Goal: Information Seeking & Learning: Find specific fact

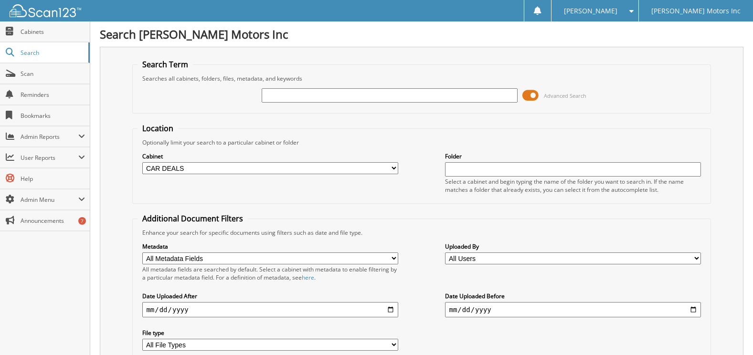
select select "9053"
drag, startPoint x: 0, startPoint y: 0, endPoint x: 323, endPoint y: 98, distance: 337.6
click at [323, 98] on input "text" at bounding box center [390, 95] width 256 height 14
type input "p2172"
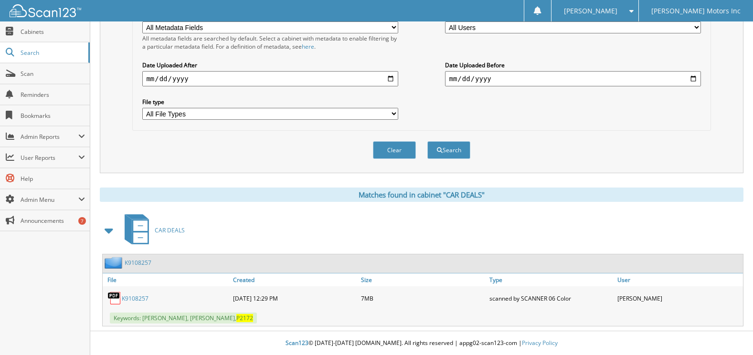
click at [144, 297] on link "K9108257" at bounding box center [135, 299] width 27 height 8
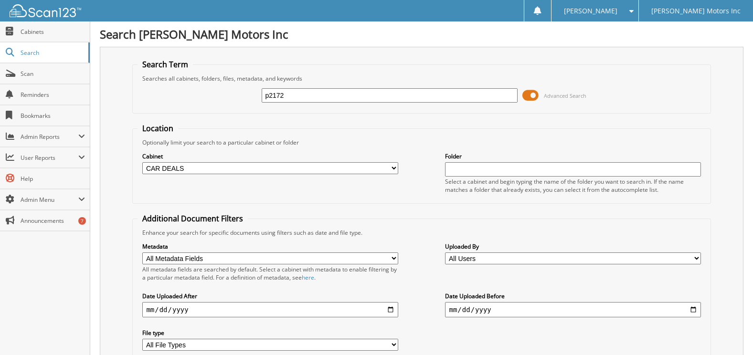
drag, startPoint x: 297, startPoint y: 100, endPoint x: 228, endPoint y: 93, distance: 68.6
click at [228, 93] on div "p2172 Advanced Search" at bounding box center [422, 96] width 568 height 26
type input "p2242"
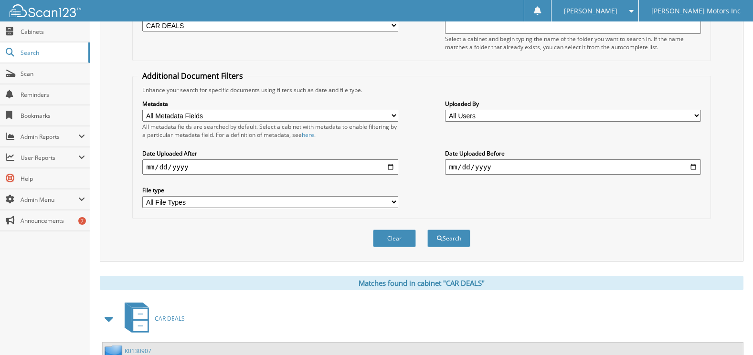
scroll to position [232, 0]
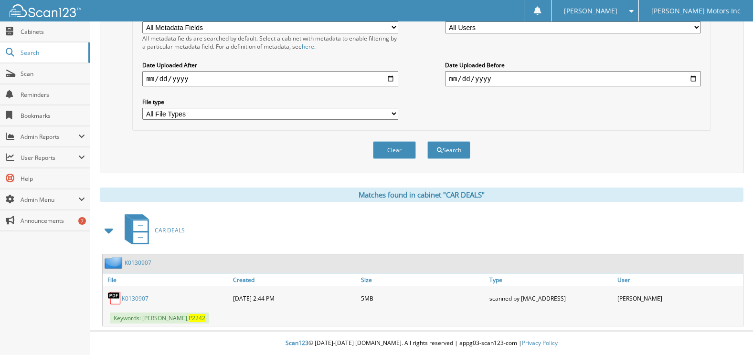
click at [147, 298] on link "K0130907" at bounding box center [135, 299] width 27 height 8
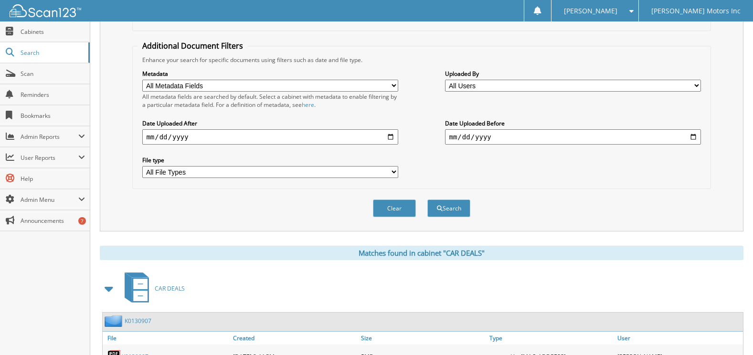
scroll to position [41, 0]
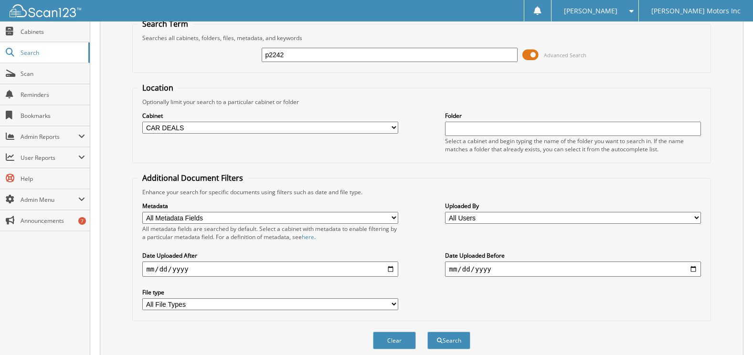
drag, startPoint x: 290, startPoint y: 57, endPoint x: 251, endPoint y: 56, distance: 39.7
click at [251, 56] on div "p2242 Advanced Search" at bounding box center [422, 55] width 568 height 26
type input "ps2362"
click at [428, 332] on button "Search" at bounding box center [449, 341] width 43 height 18
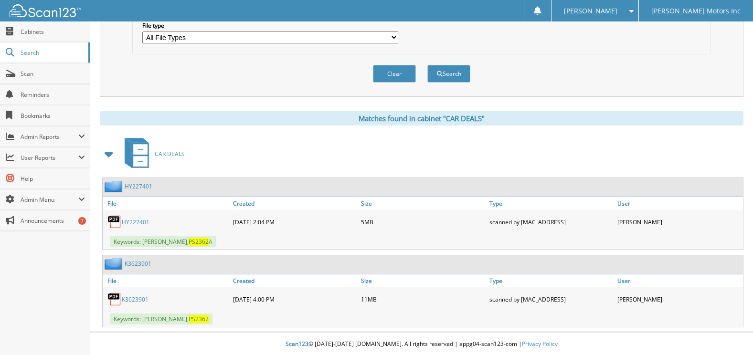
scroll to position [309, 0]
click at [138, 296] on link "K3623901" at bounding box center [135, 299] width 27 height 8
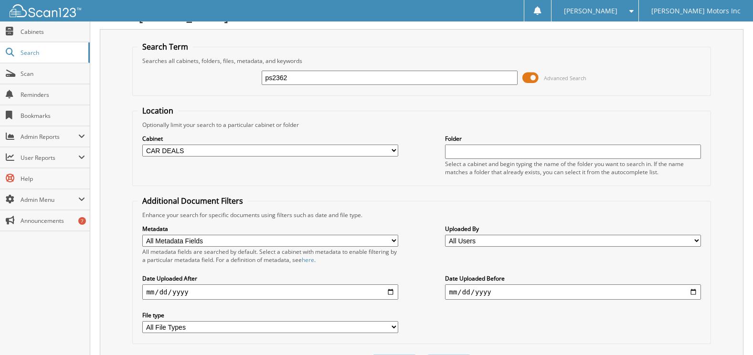
scroll to position [0, 0]
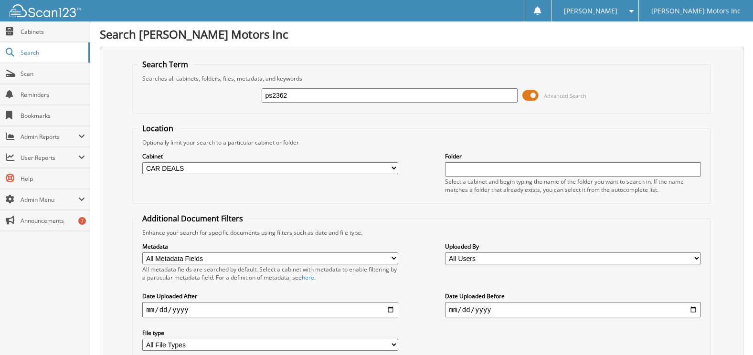
drag, startPoint x: 277, startPoint y: 95, endPoint x: 312, endPoint y: 100, distance: 35.2
click at [312, 100] on input "ps2362" at bounding box center [390, 95] width 256 height 14
type input "ps22296"
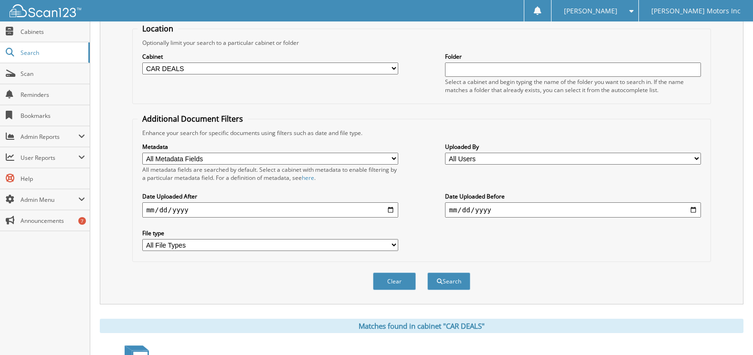
scroll to position [271, 0]
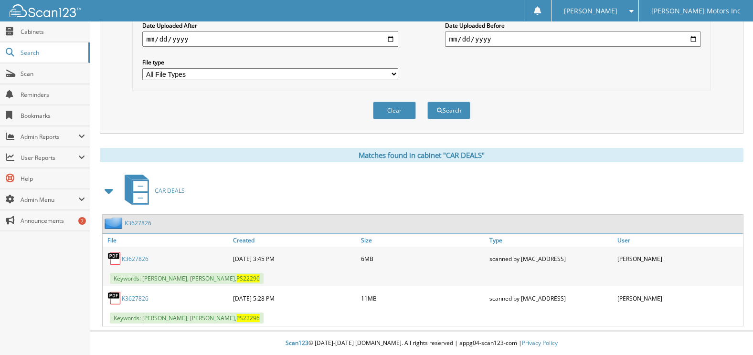
click at [146, 299] on link "K3627826" at bounding box center [135, 299] width 27 height 8
